Goal: Task Accomplishment & Management: Use online tool/utility

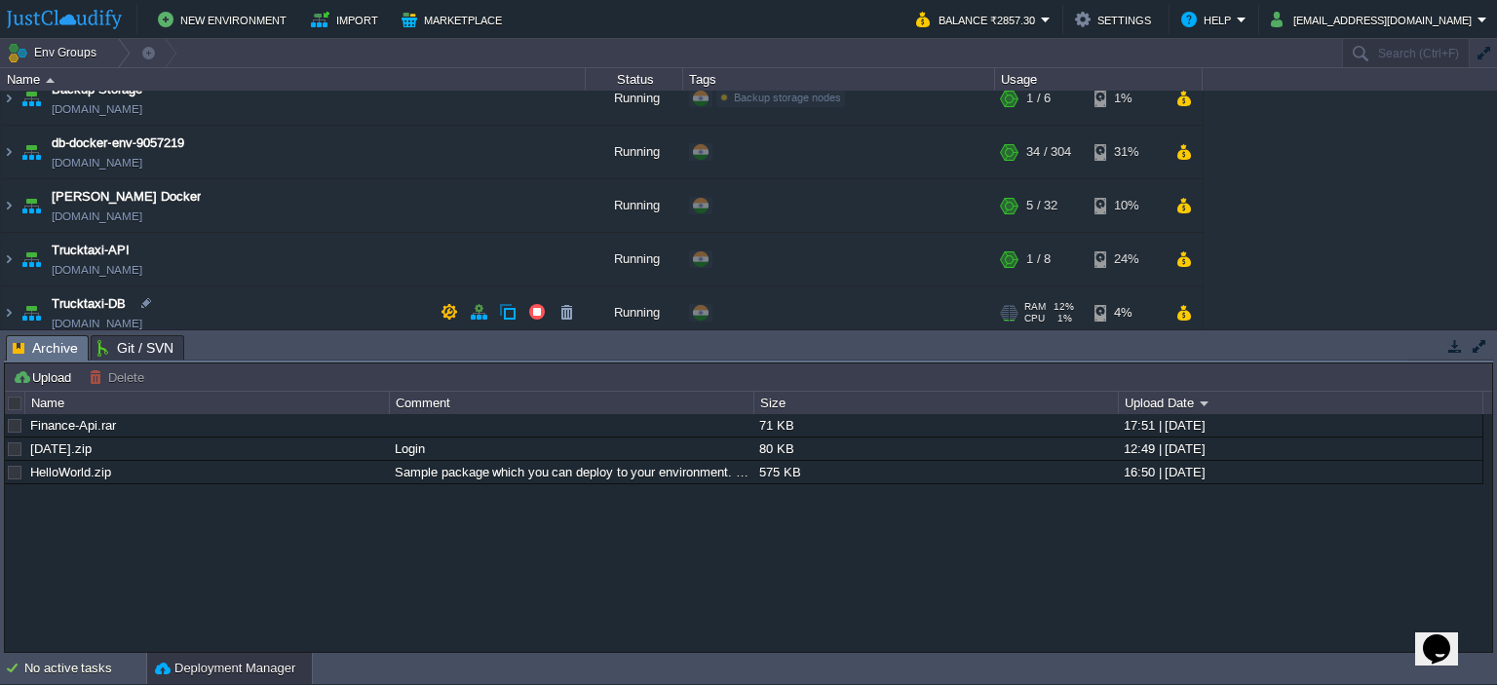
scroll to position [27, 0]
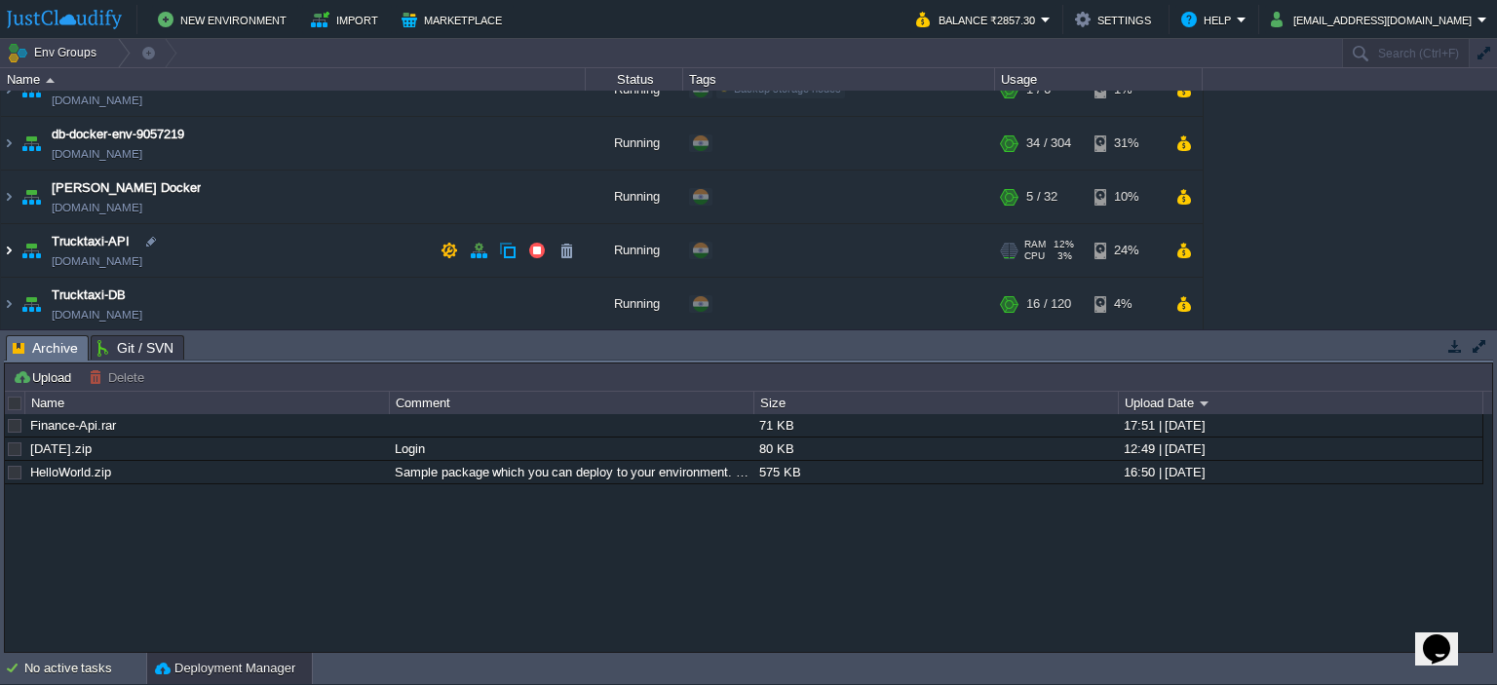
click at [15, 245] on img at bounding box center [9, 250] width 16 height 53
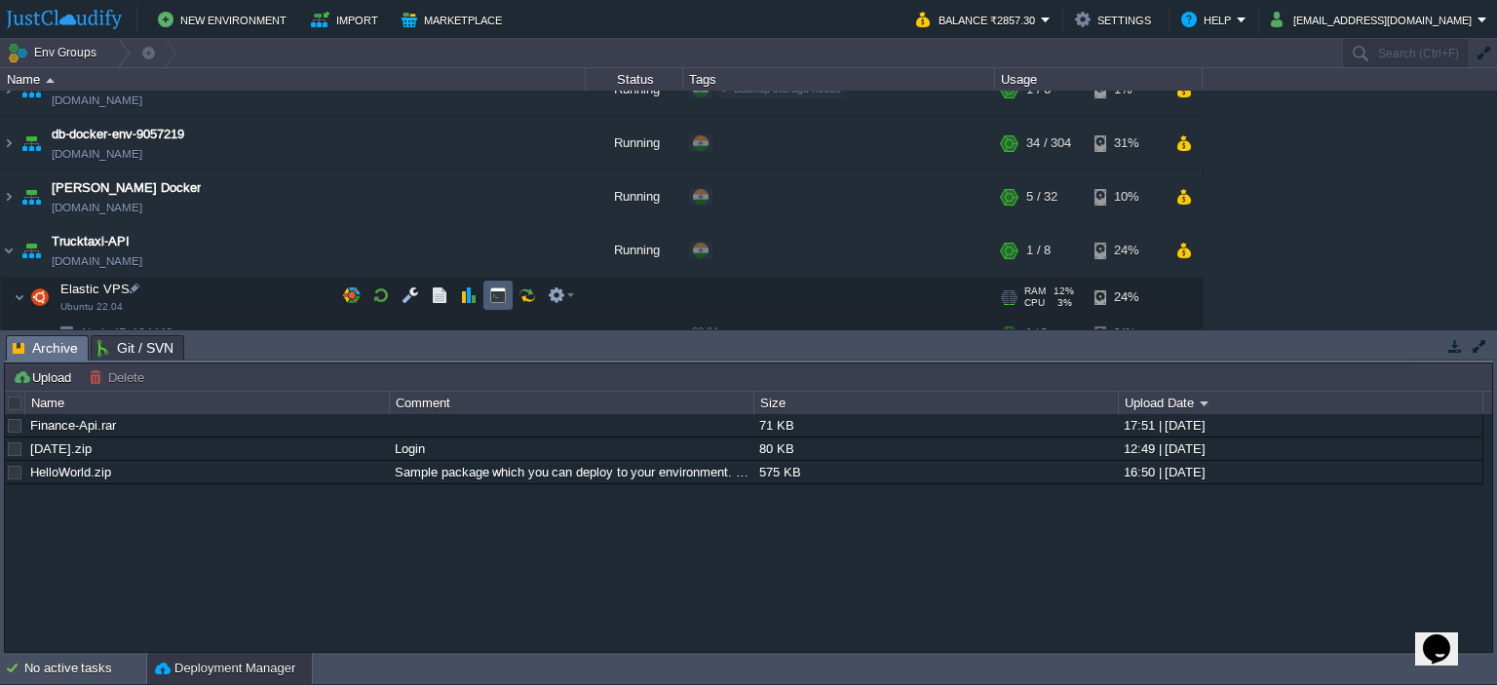
click at [505, 298] on button "button" at bounding box center [498, 295] width 18 height 18
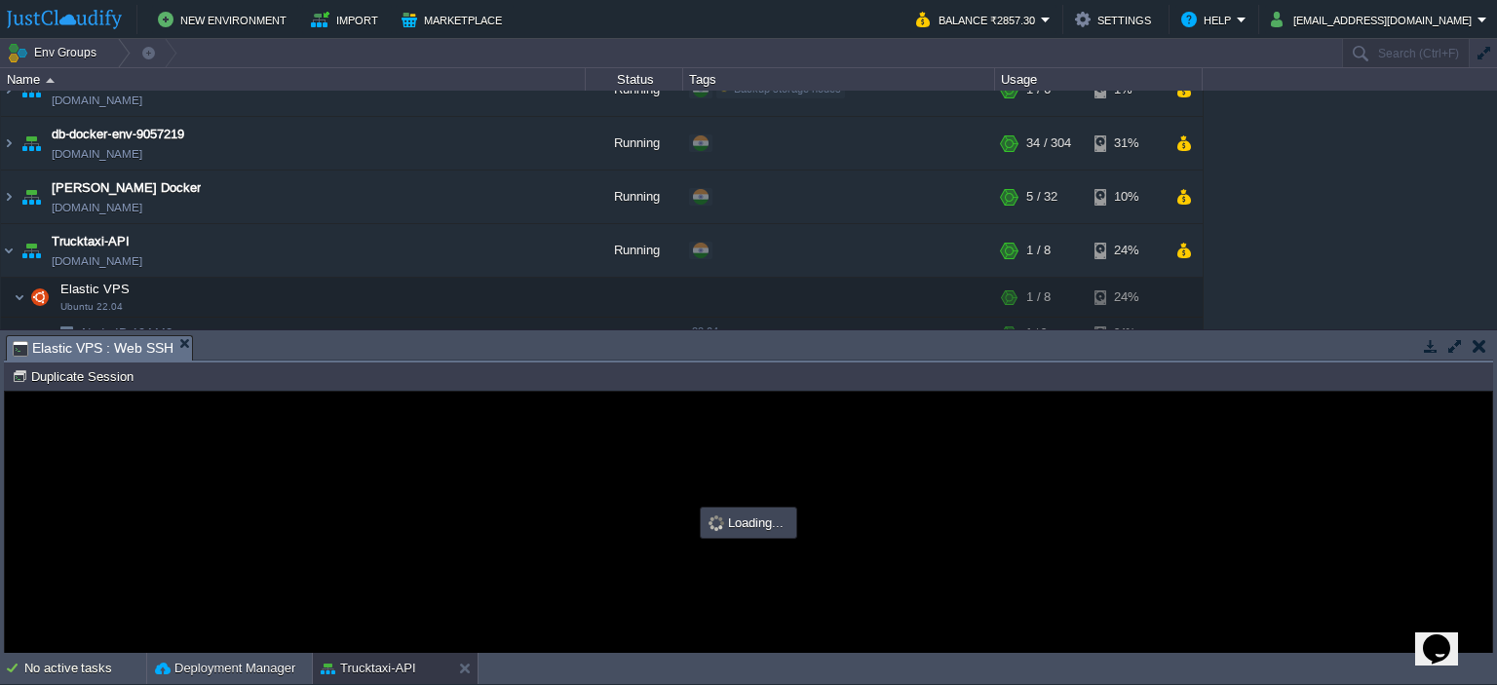
scroll to position [0, 0]
type input "#000000"
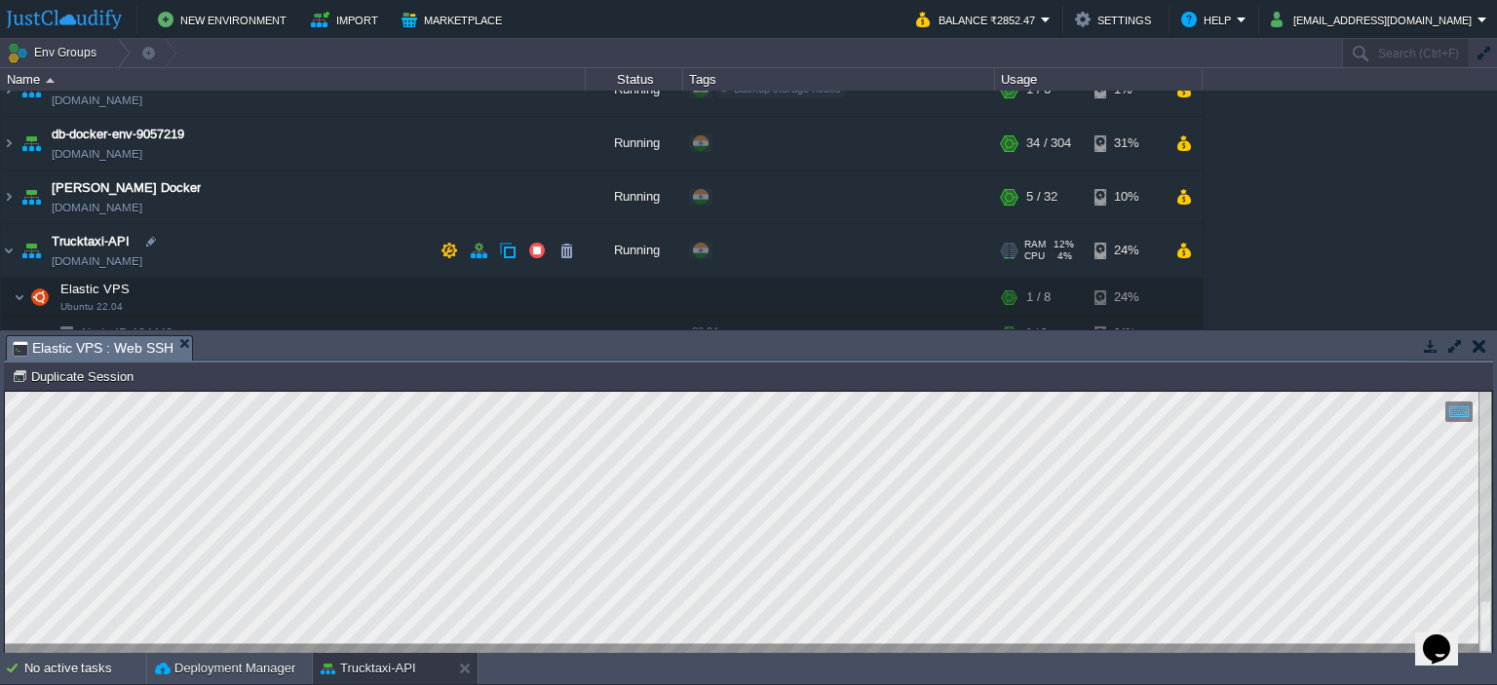
scroll to position [98, 0]
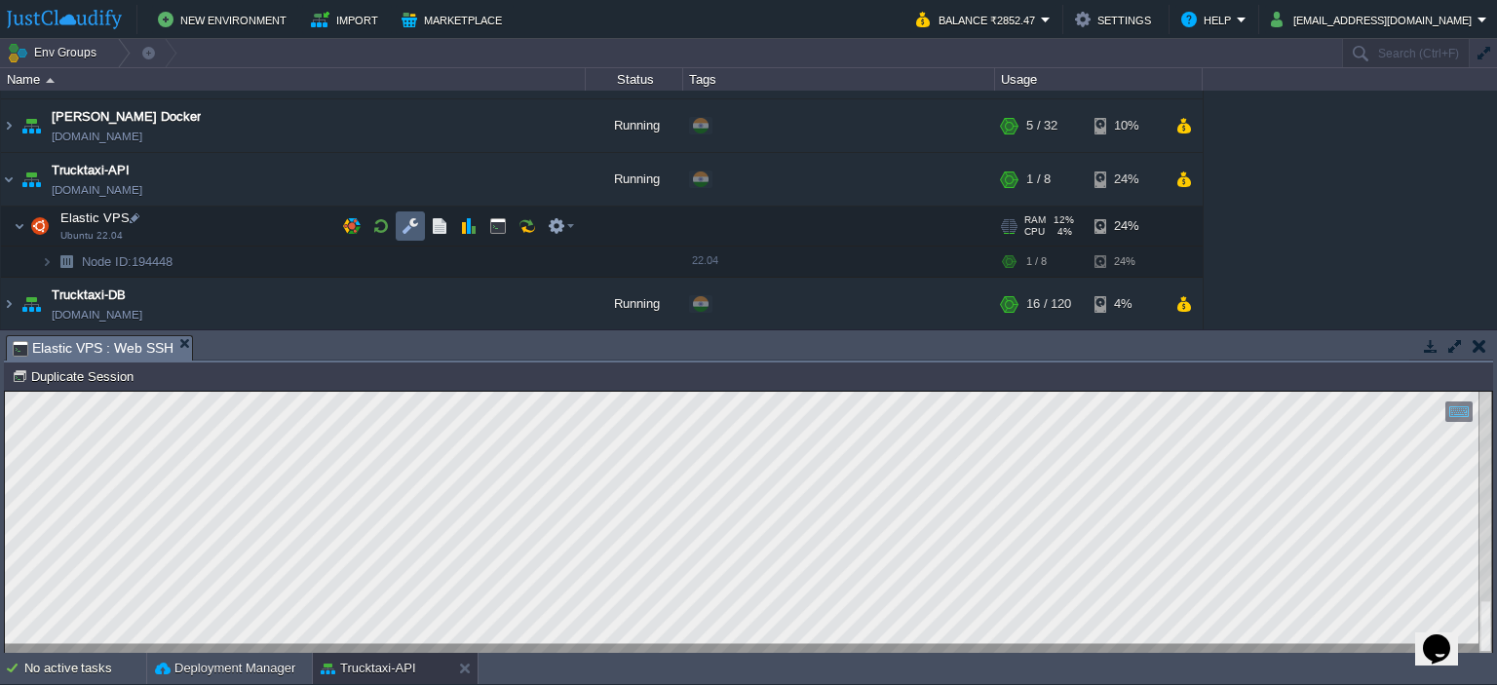
click at [404, 226] on button "button" at bounding box center [410, 226] width 18 height 18
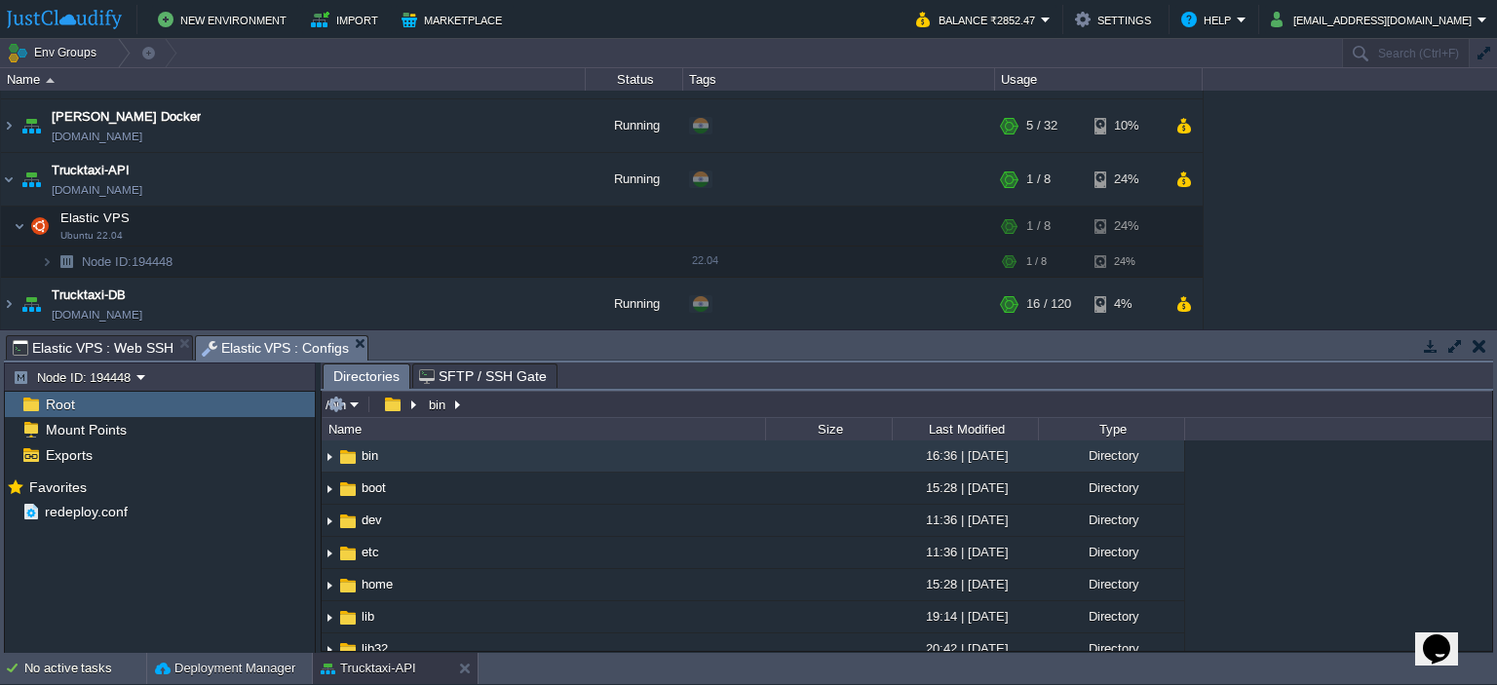
click at [492, 408] on input "/bin" at bounding box center [907, 404] width 1170 height 27
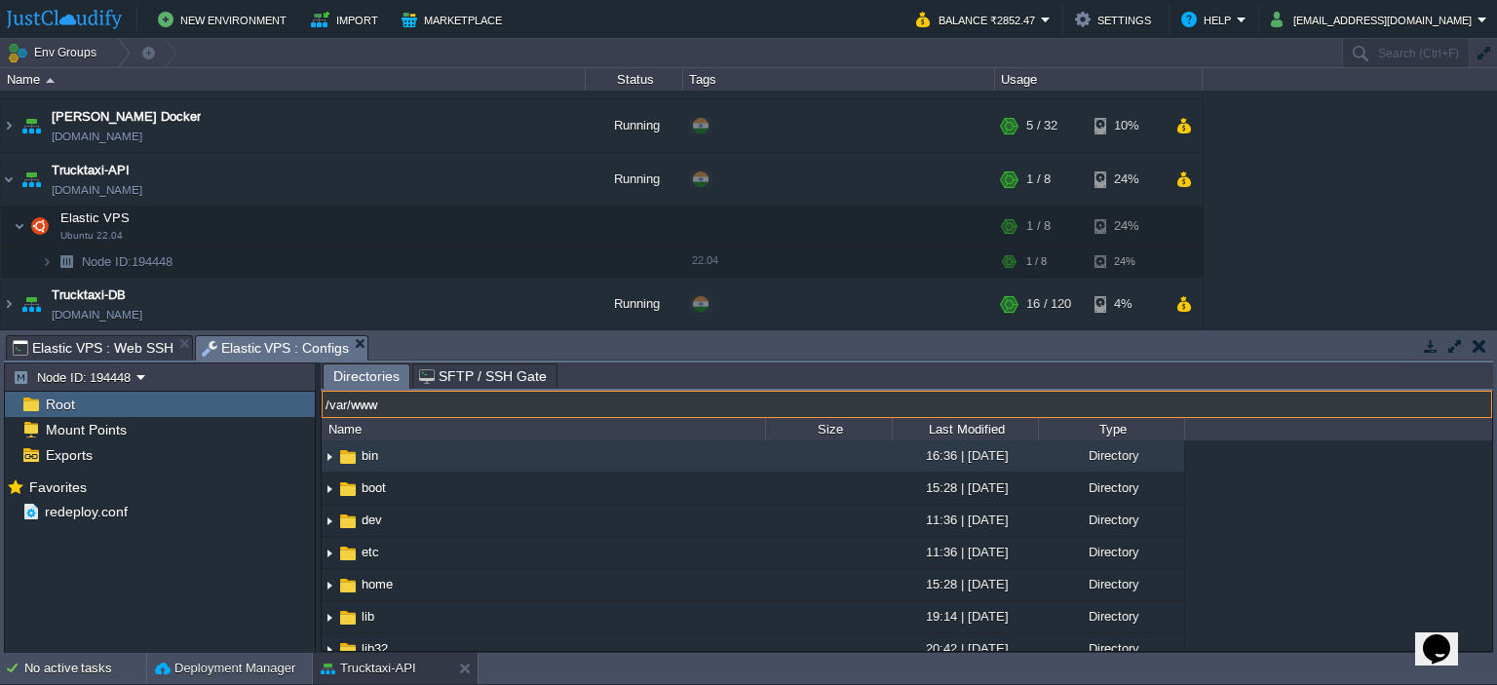
type input "/var/www"
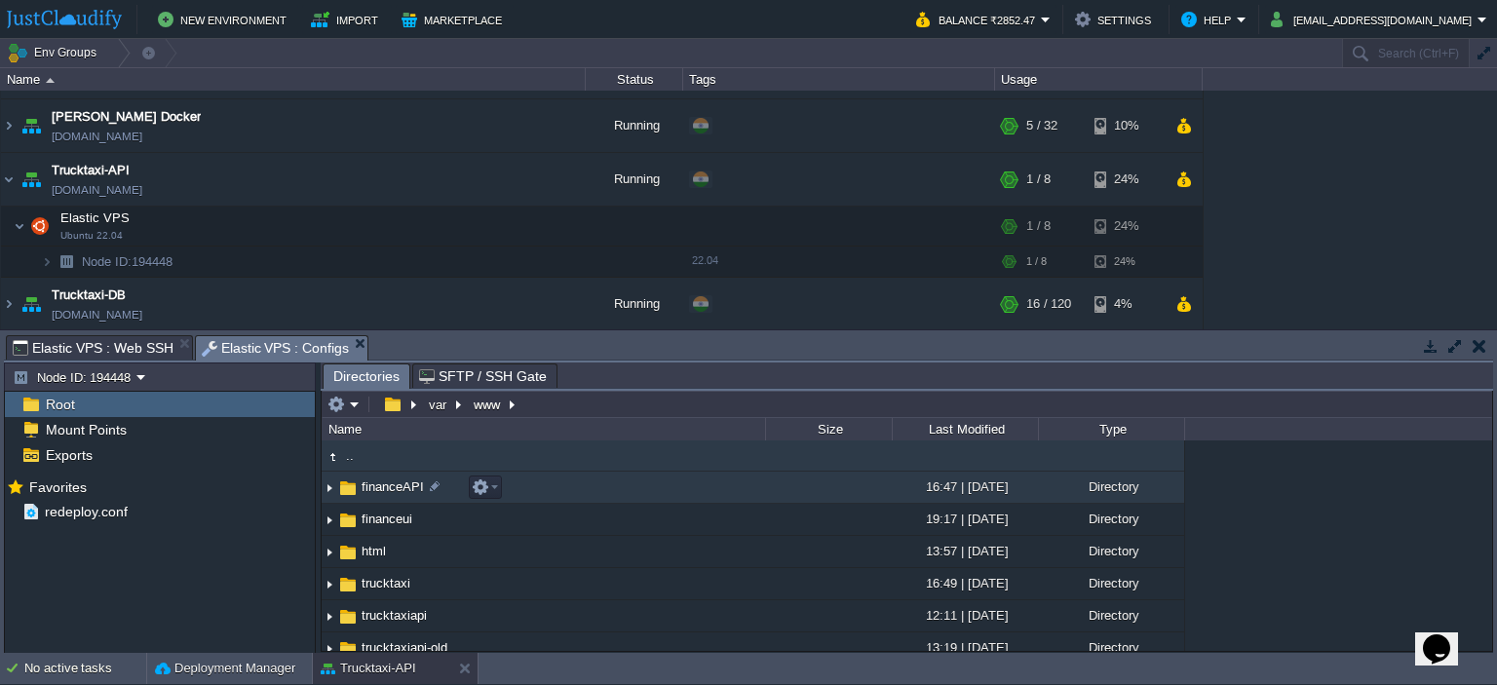
click at [382, 490] on span "financeAPI" at bounding box center [393, 486] width 68 height 17
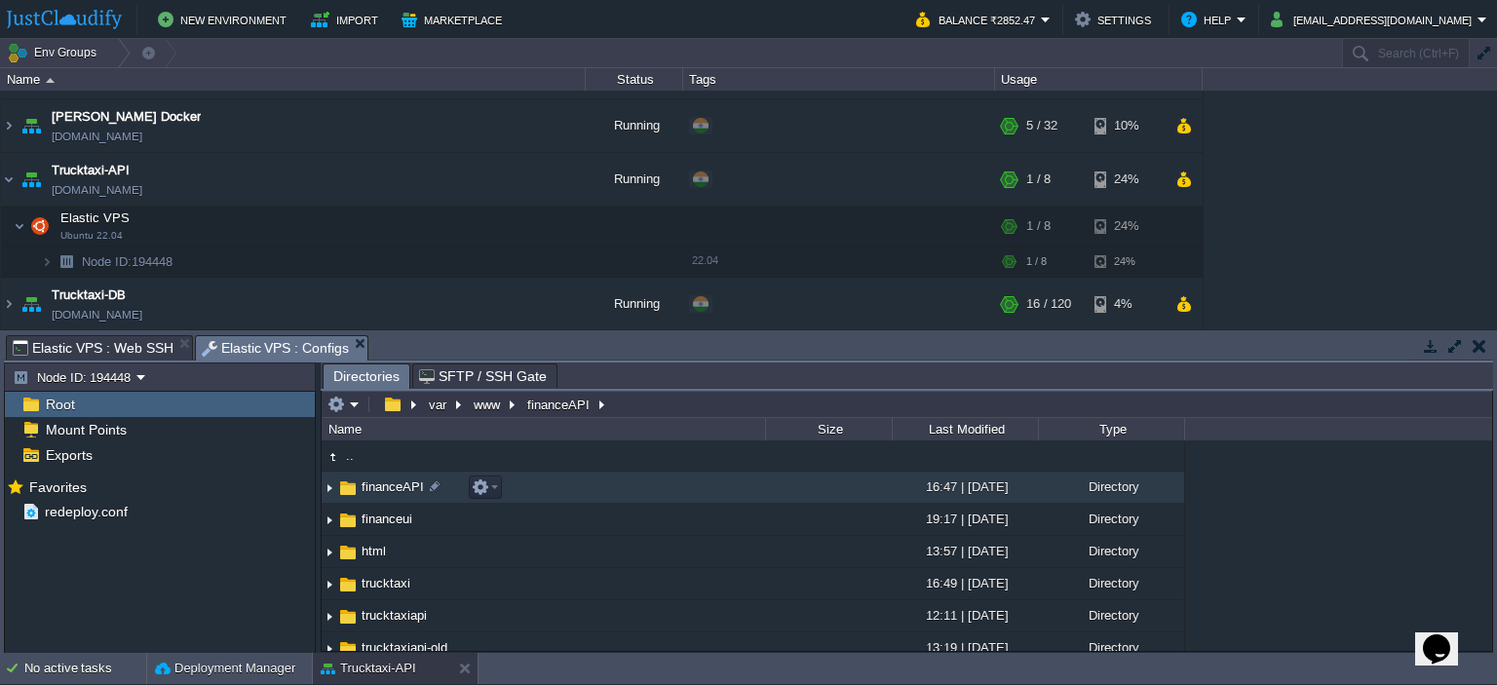
click at [382, 490] on span "financeAPI" at bounding box center [393, 486] width 68 height 17
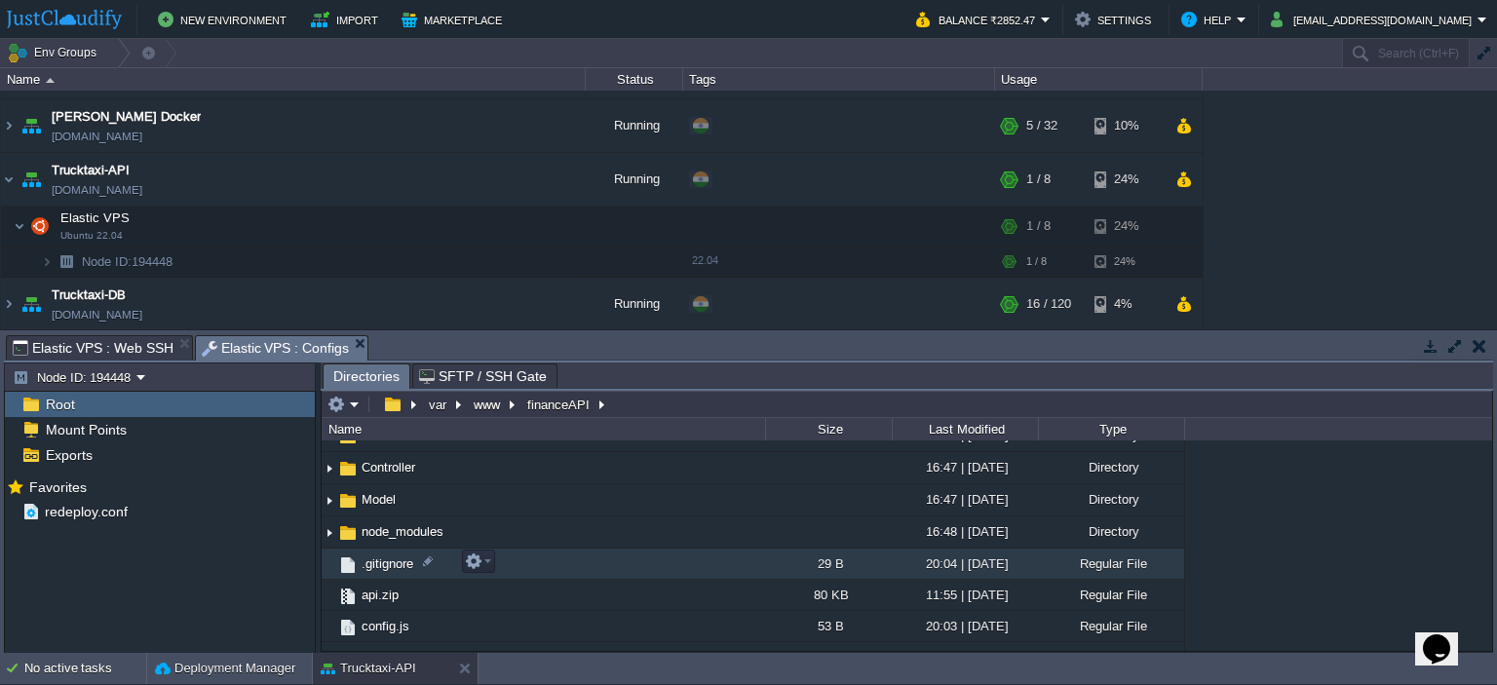
scroll to position [195, 0]
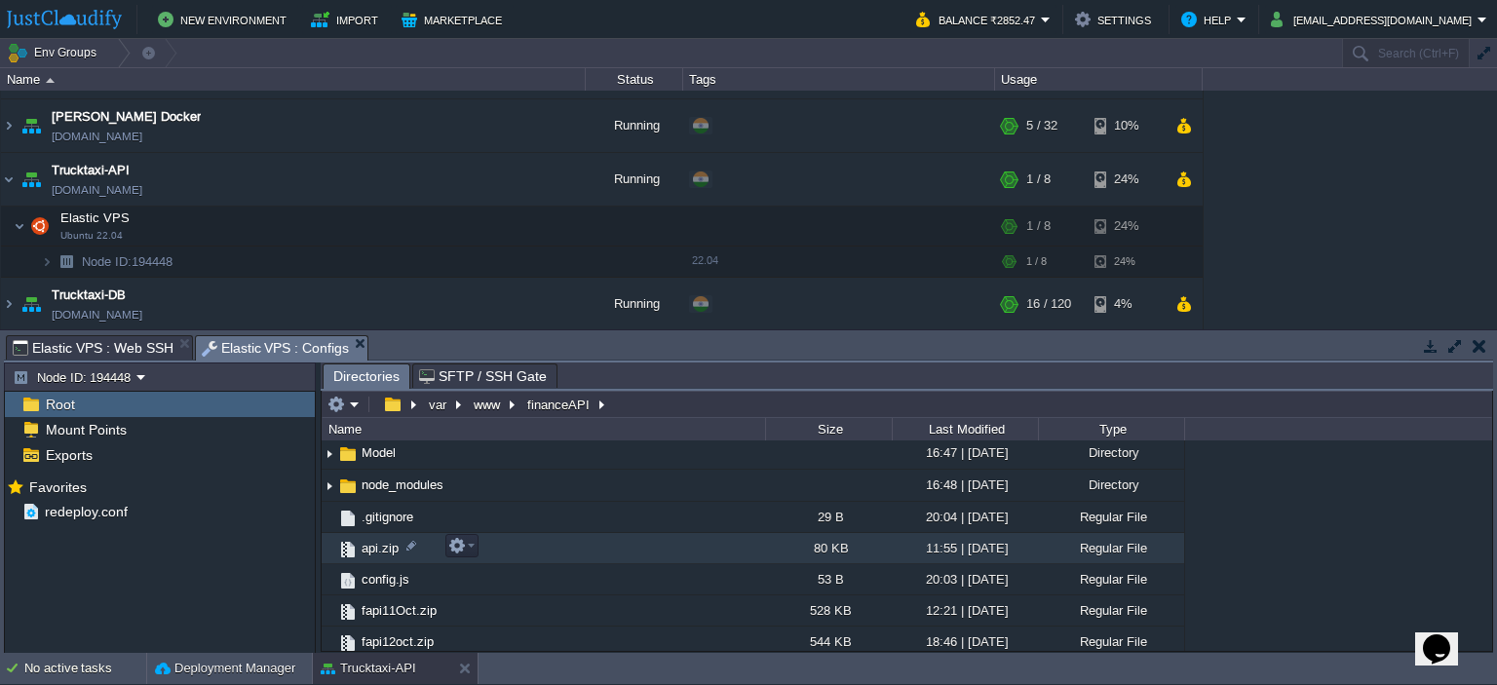
drag, startPoint x: 400, startPoint y: 545, endPoint x: 547, endPoint y: 547, distance: 147.2
click at [547, 547] on td "api.zip" at bounding box center [543, 548] width 443 height 31
click at [472, 546] on em at bounding box center [461, 546] width 26 height 18
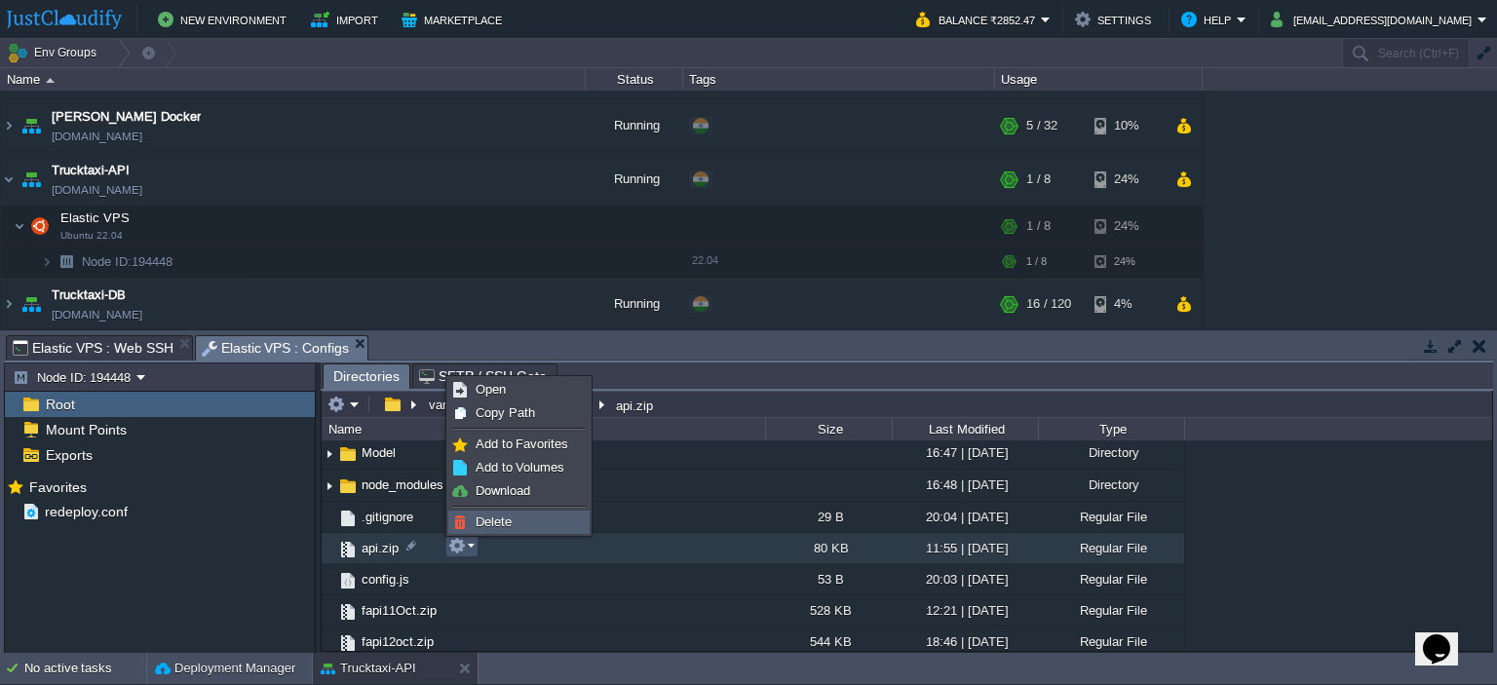
click at [490, 522] on span "Delete" at bounding box center [494, 521] width 36 height 15
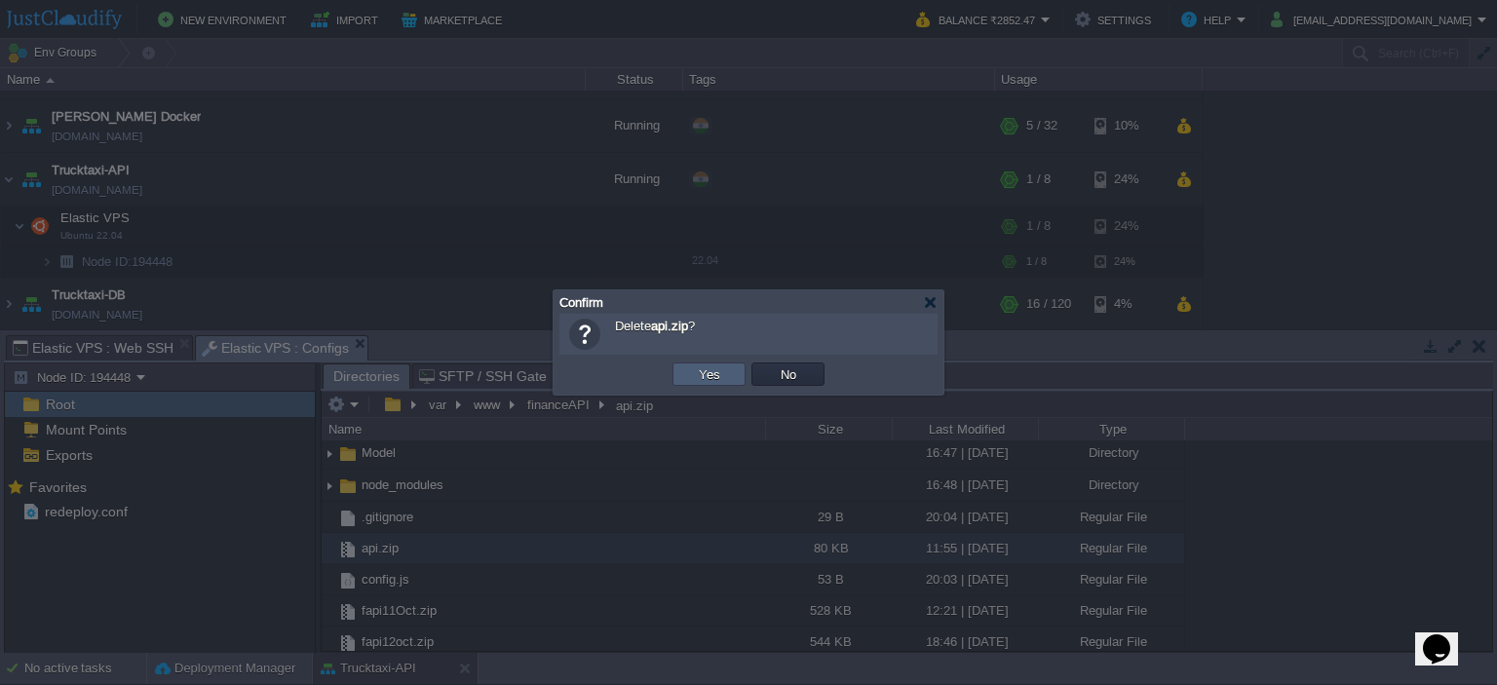
click at [711, 377] on button "Yes" at bounding box center [709, 374] width 33 height 18
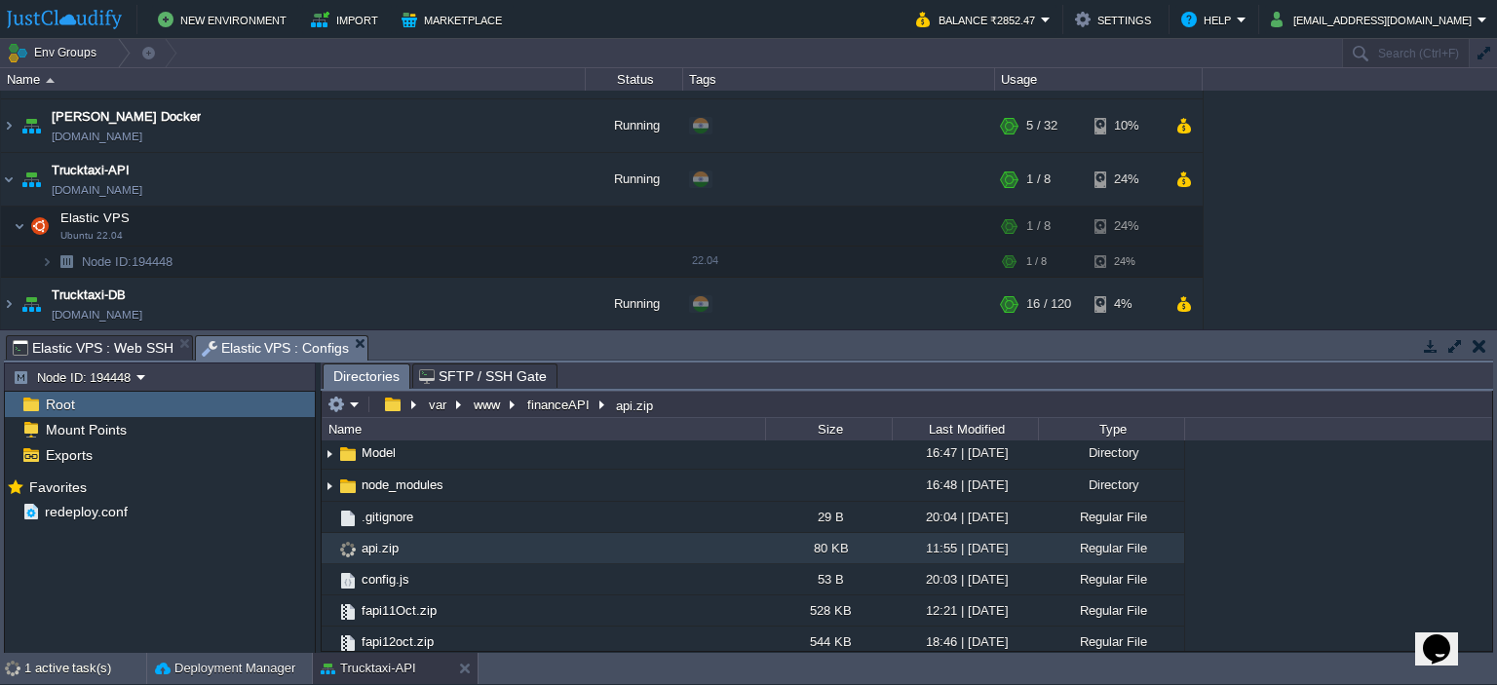
scroll to position [292, 0]
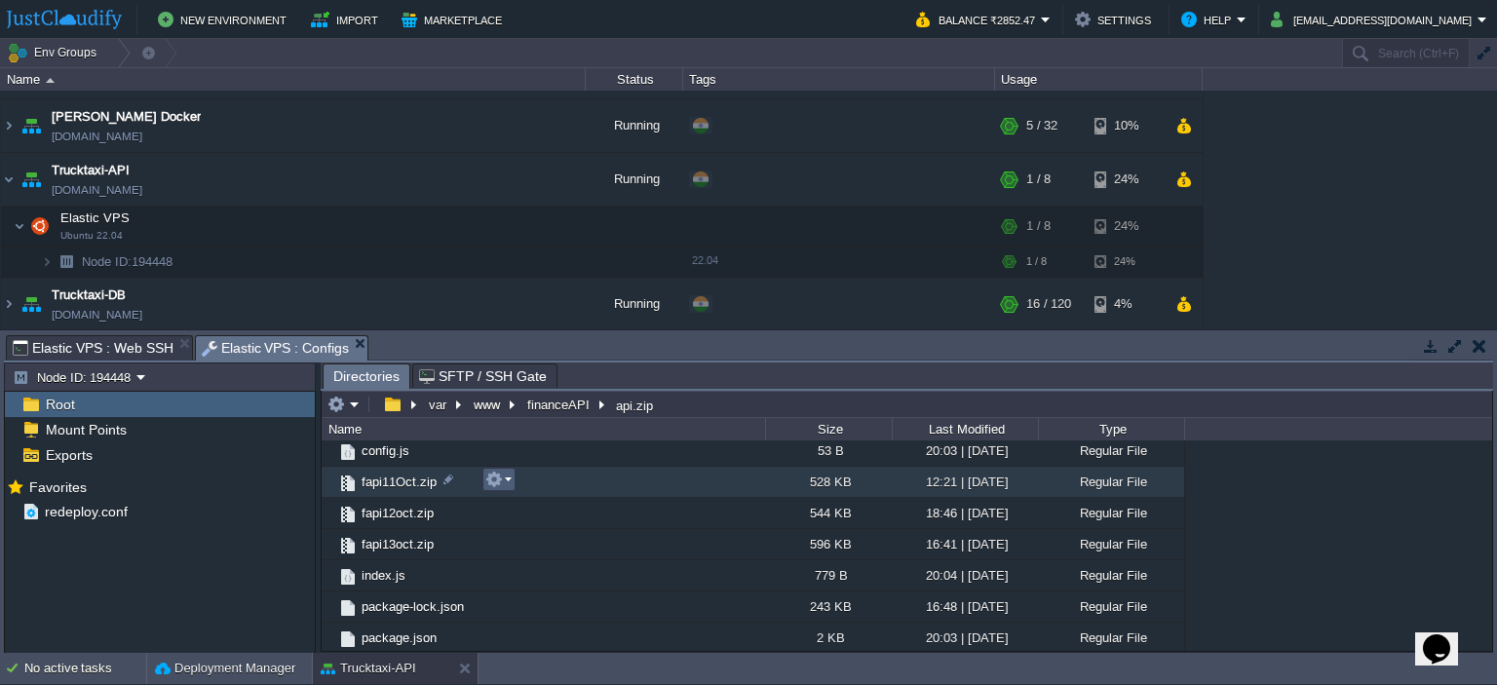
click at [503, 482] on em at bounding box center [498, 480] width 26 height 18
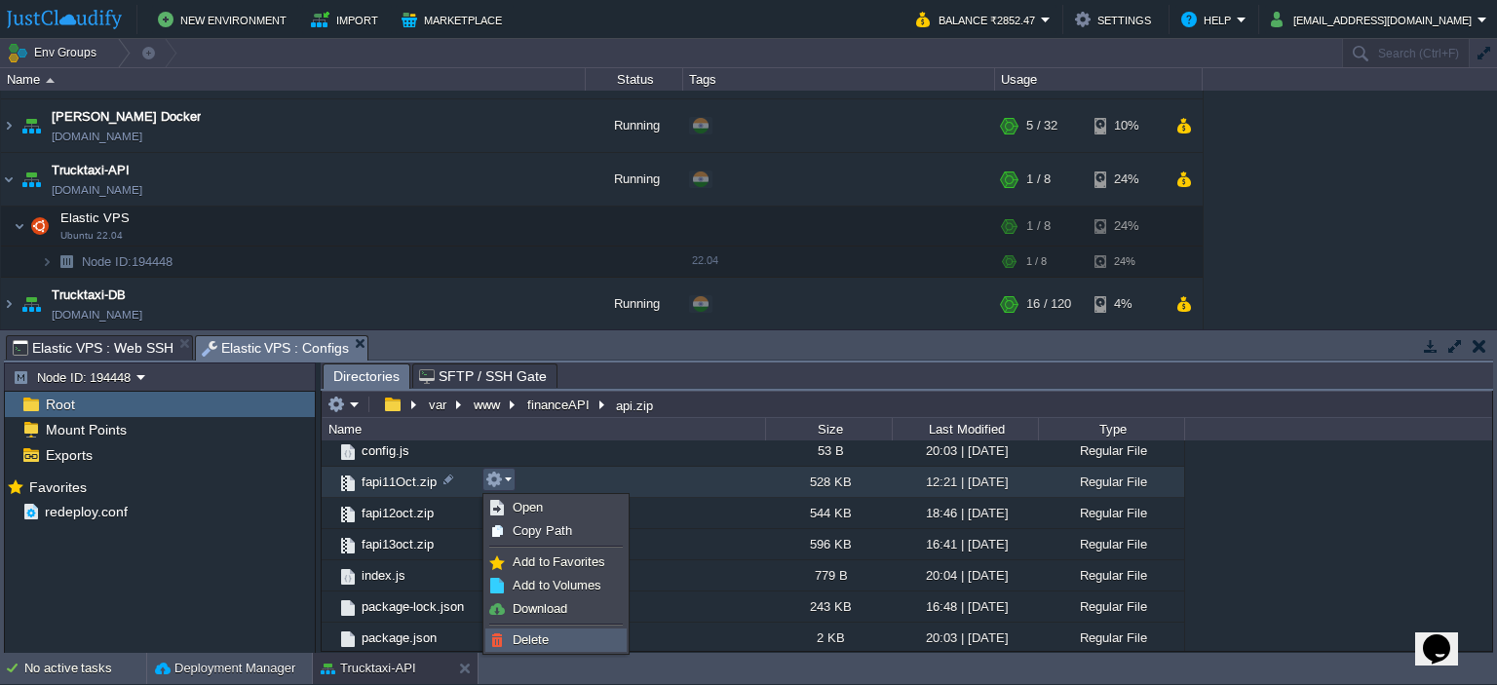
click at [527, 632] on span "Delete" at bounding box center [531, 639] width 36 height 15
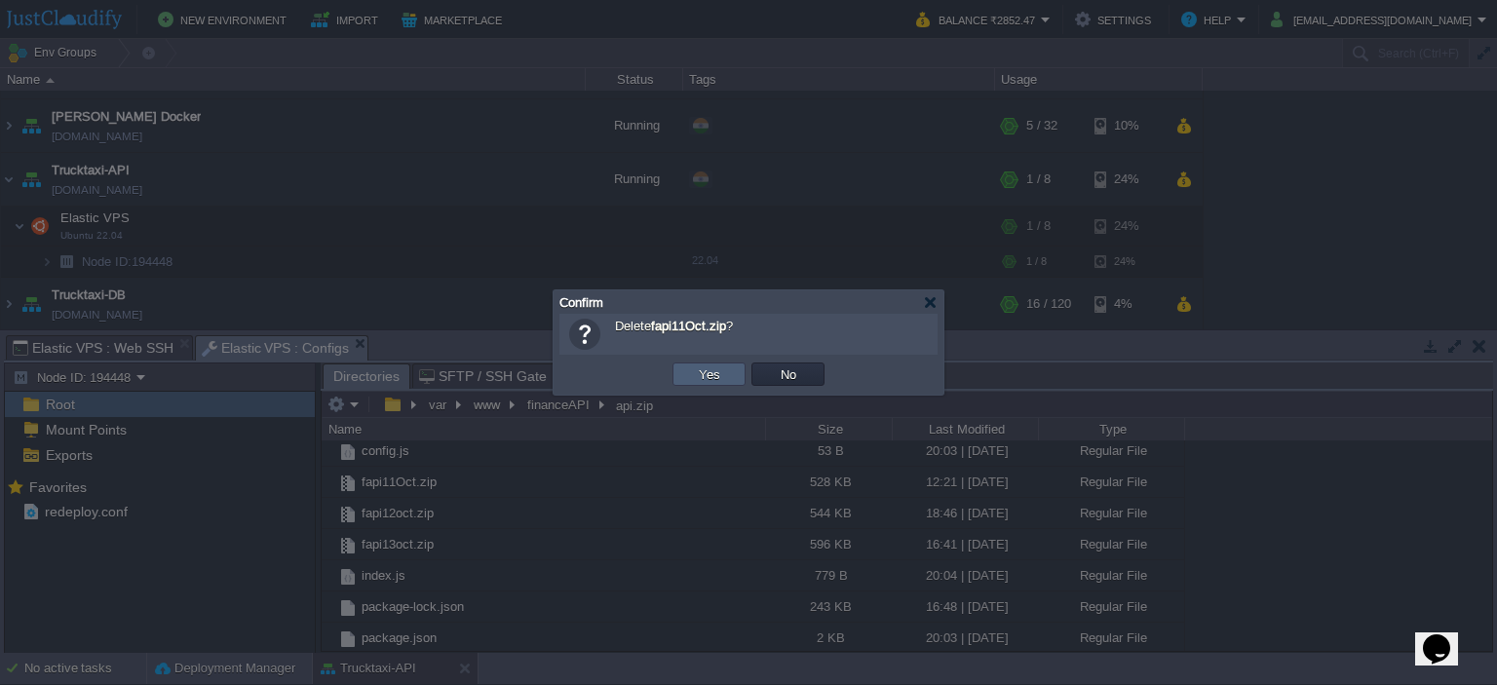
click at [711, 379] on button "Yes" at bounding box center [709, 374] width 33 height 18
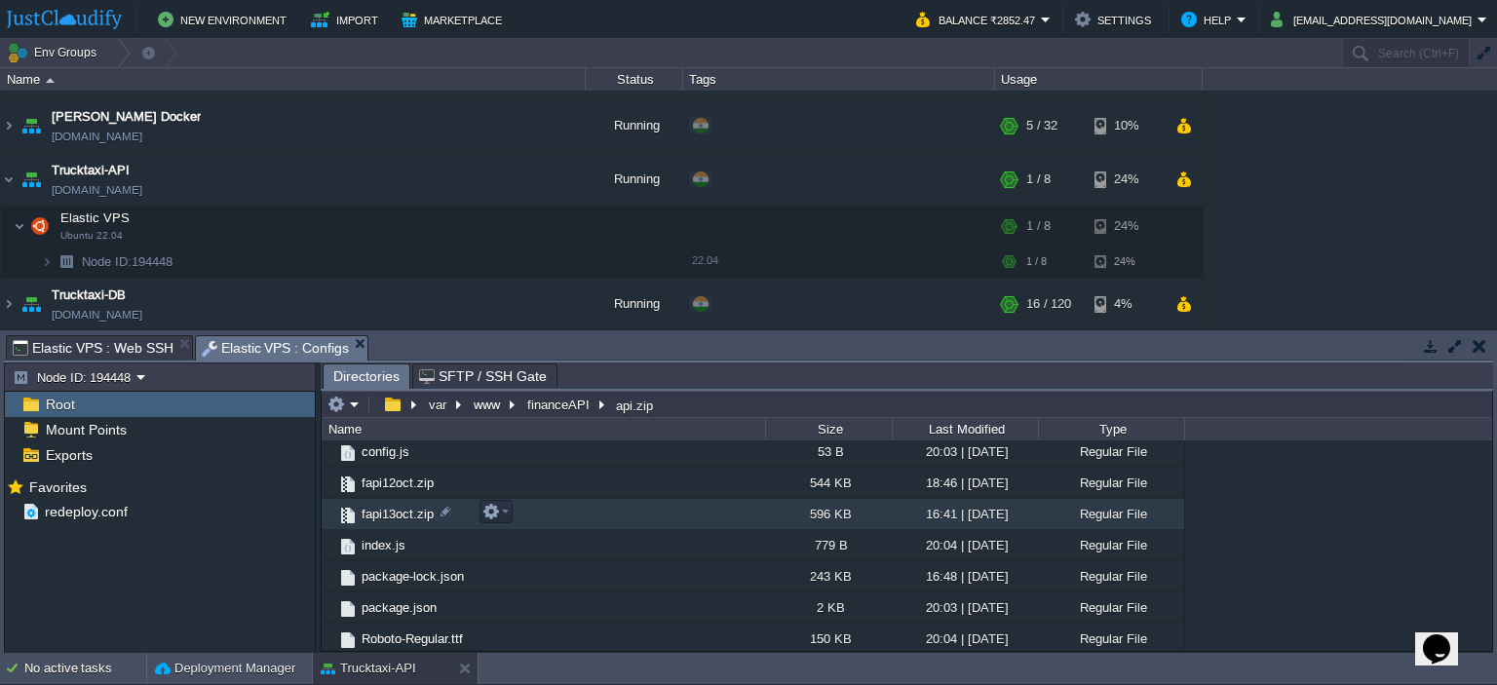
scroll to position [0, 0]
